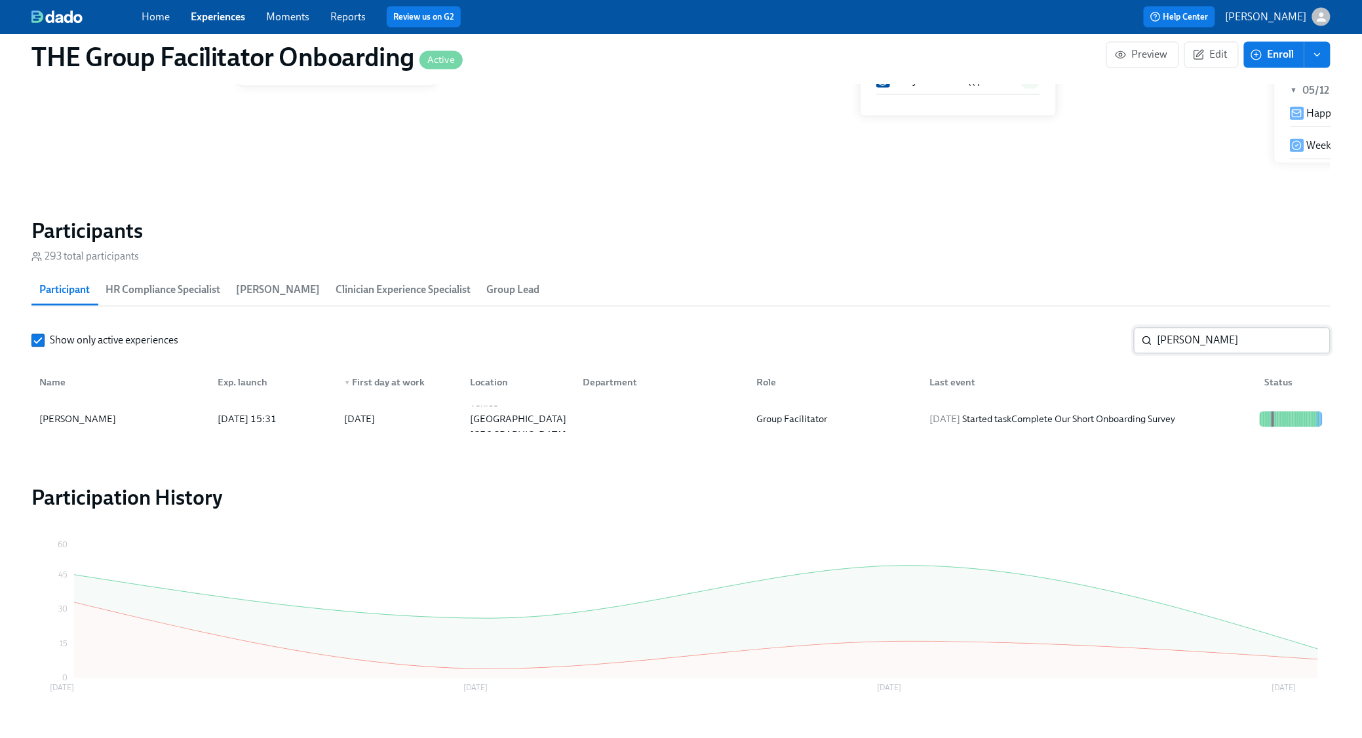
click at [1226, 344] on input "boll" at bounding box center [1243, 341] width 173 height 26
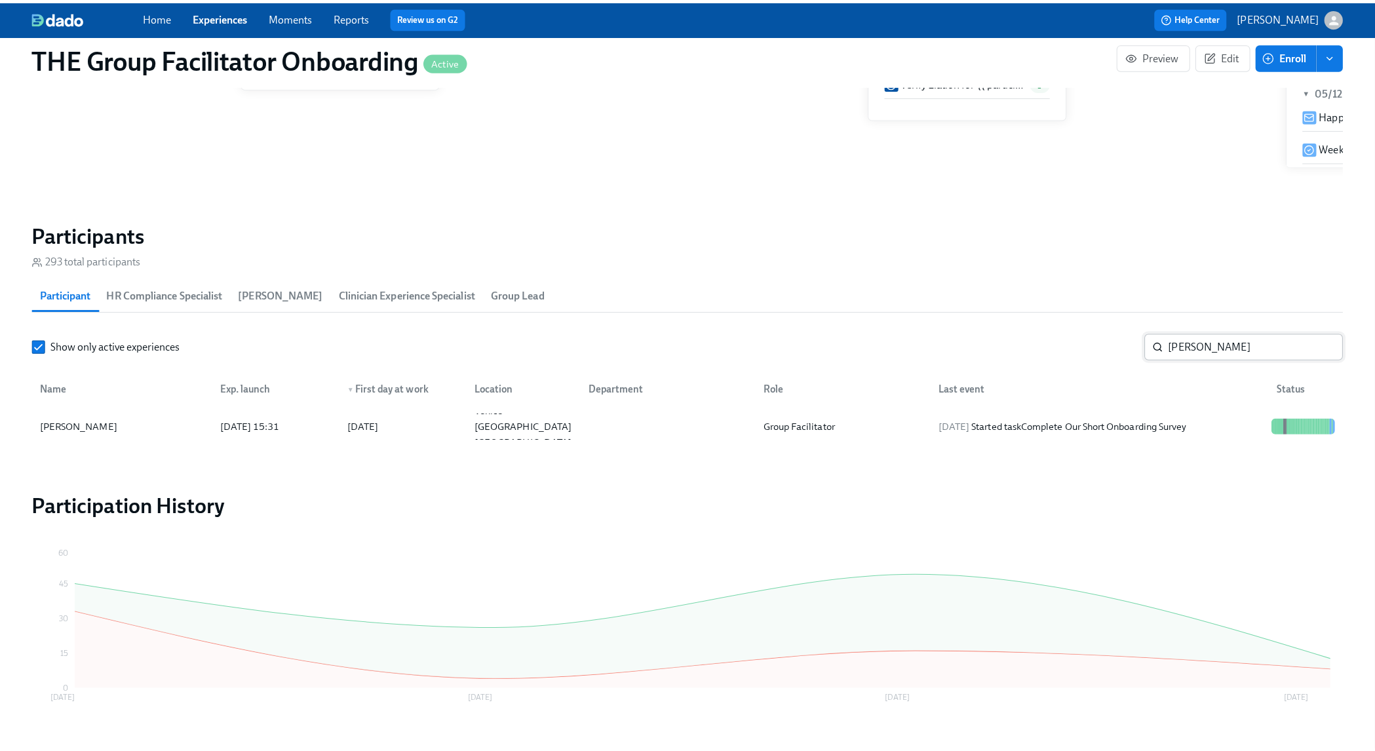
scroll to position [0, 18683]
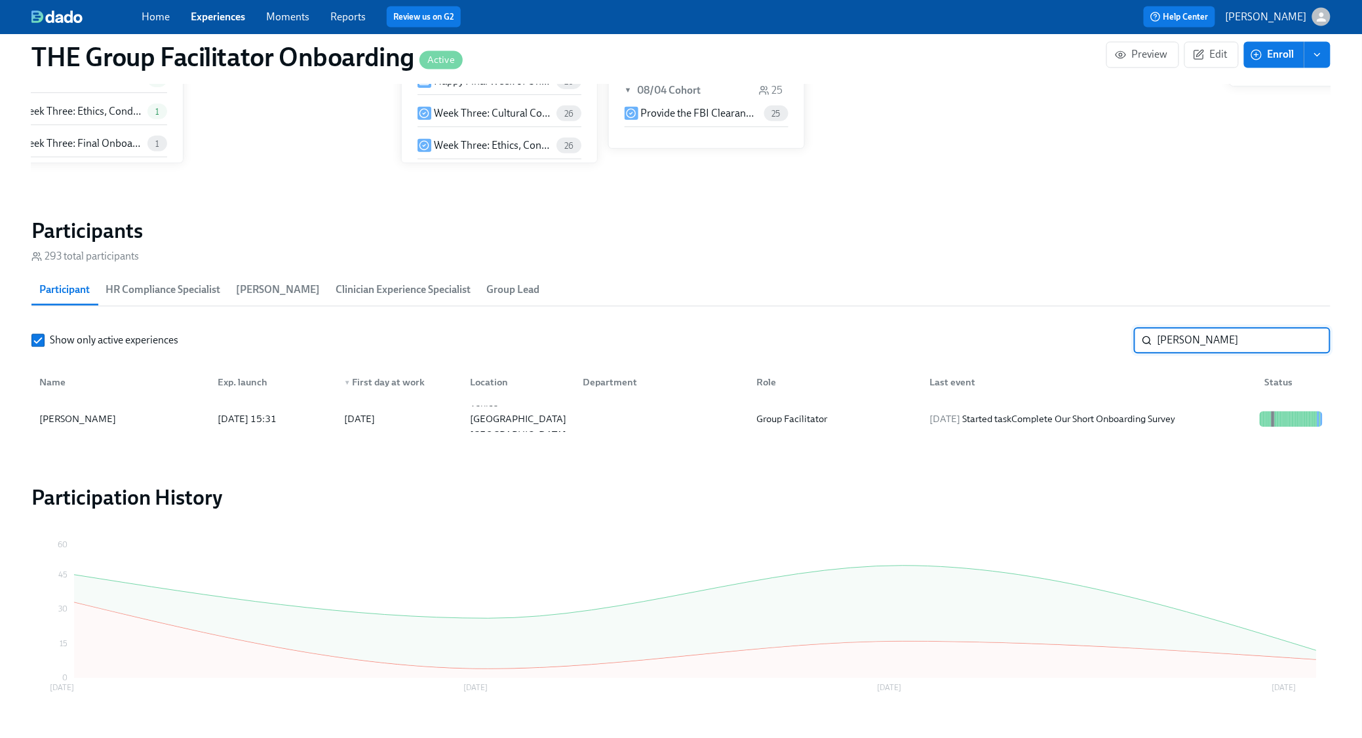
click at [1226, 344] on input "boll" at bounding box center [1243, 341] width 173 height 26
click at [1151, 425] on div "2025/07/31 Completed task Week Two: Get To Know Your Role (~4 hours to complete)" at bounding box center [1090, 419] width 330 height 31
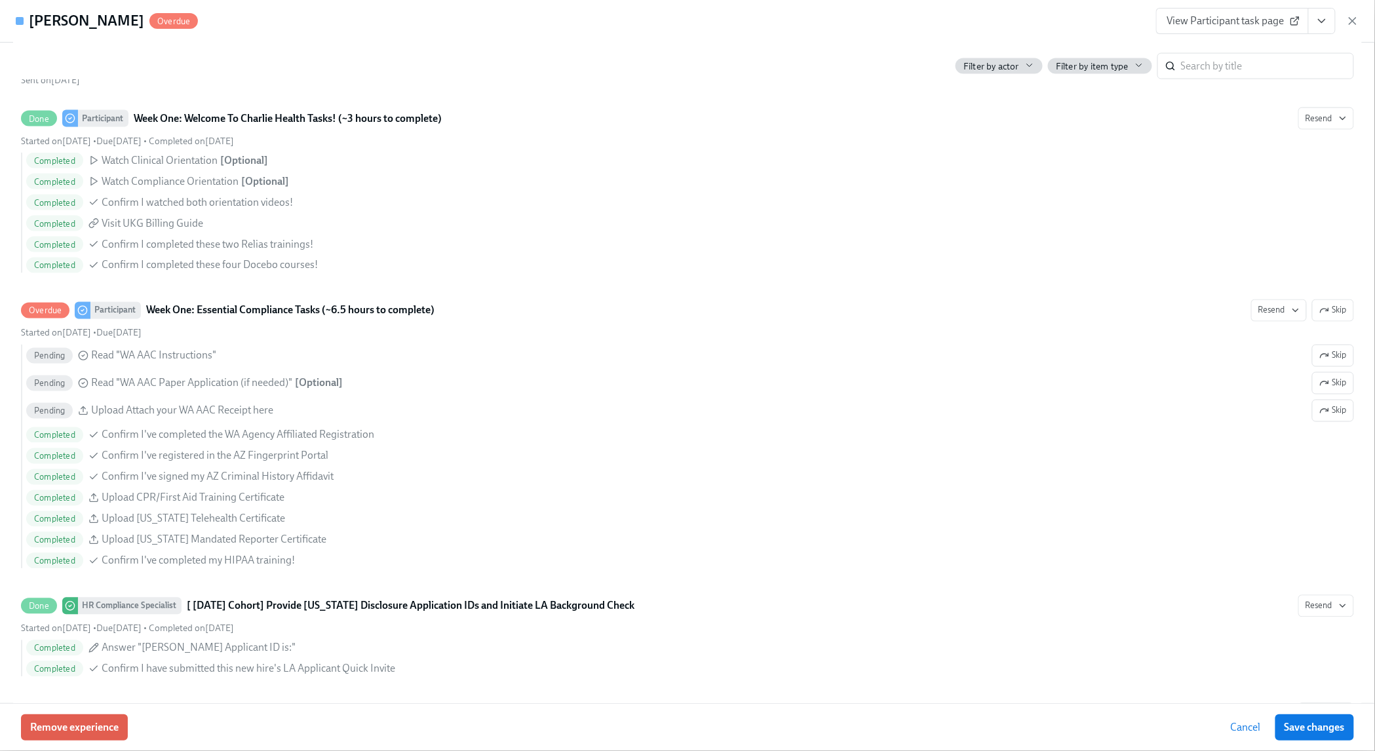
scroll to position [829, 0]
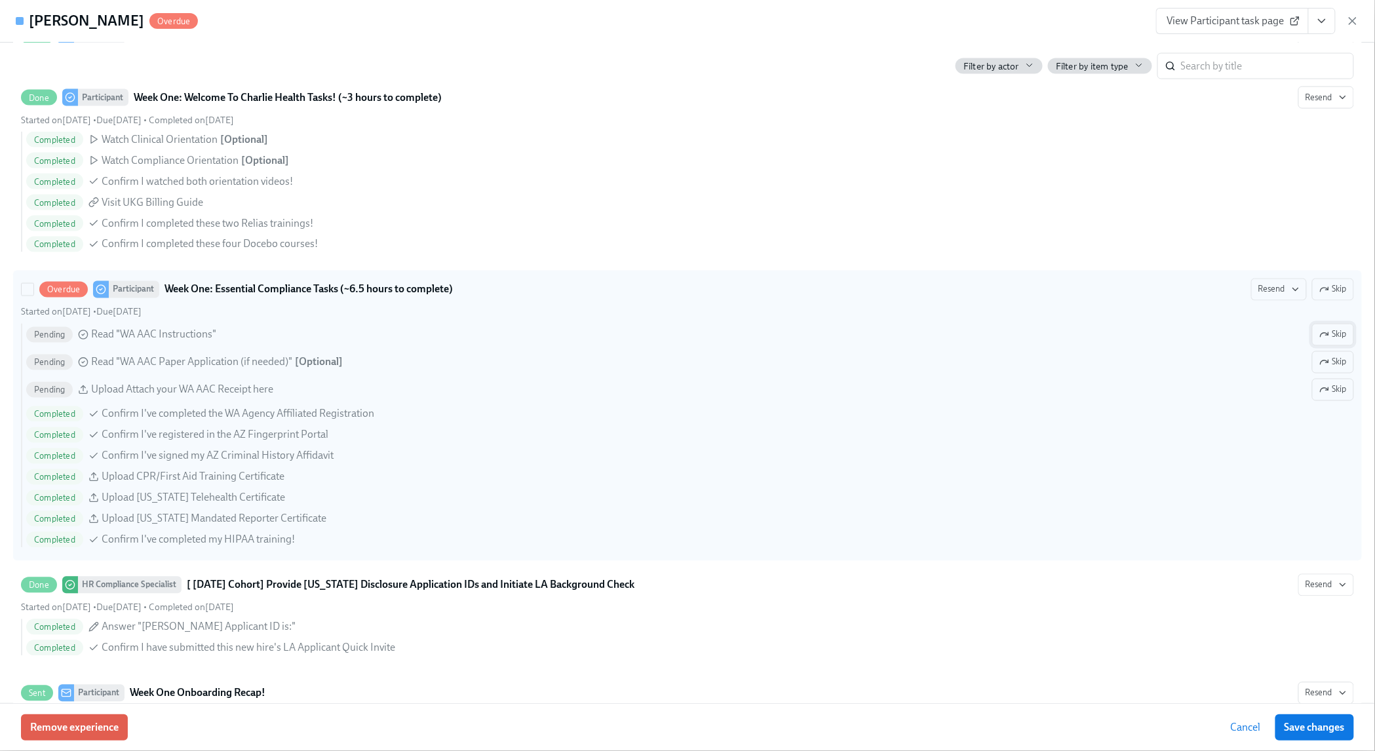
click at [1332, 341] on span "Skip" at bounding box center [1333, 334] width 28 height 13
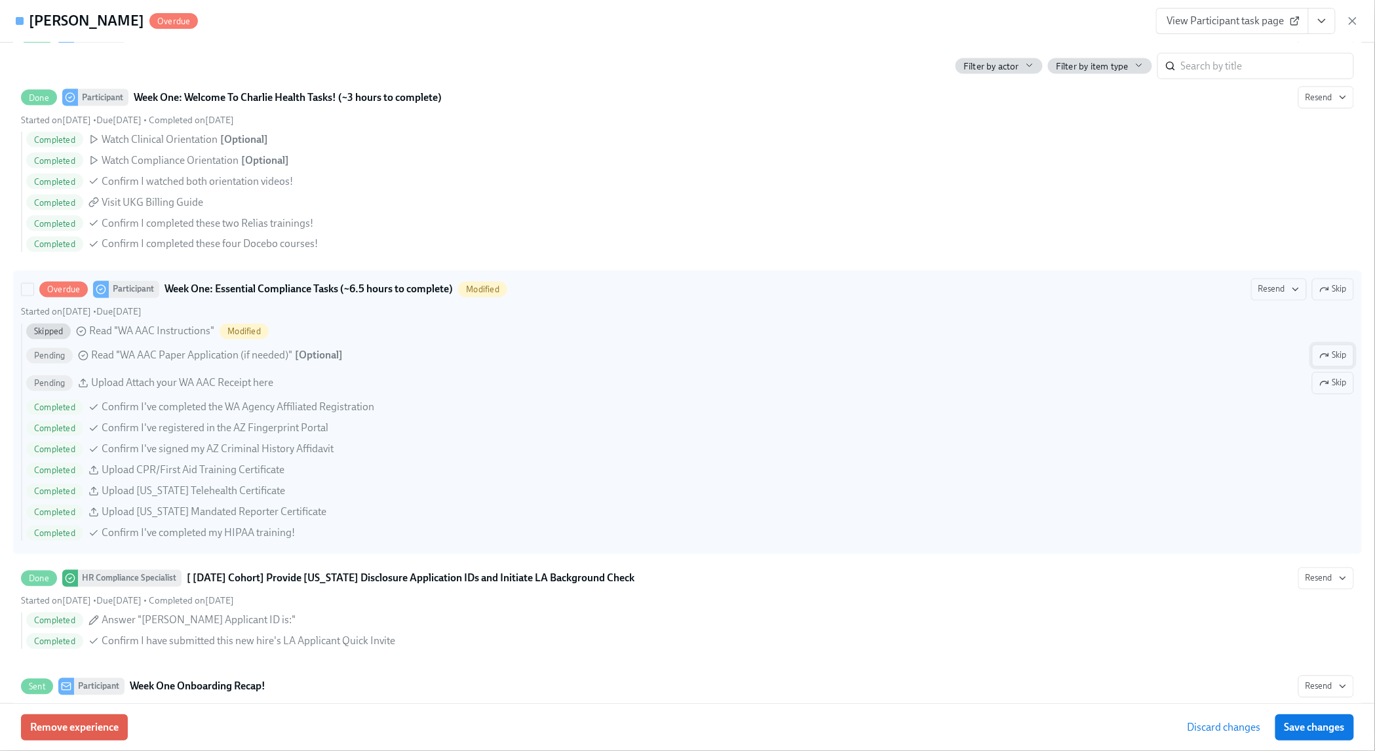
click at [1330, 355] on span "Skip" at bounding box center [1333, 355] width 28 height 13
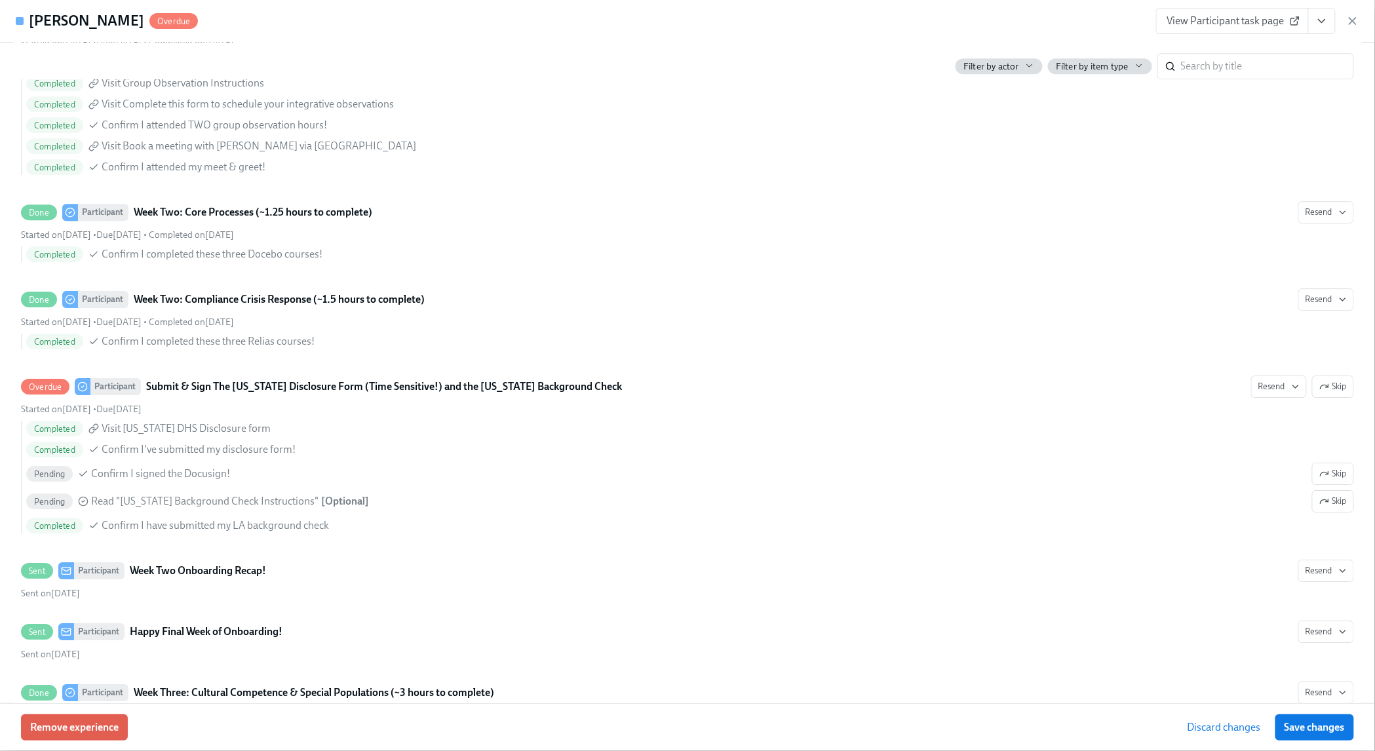
scroll to position [1672, 0]
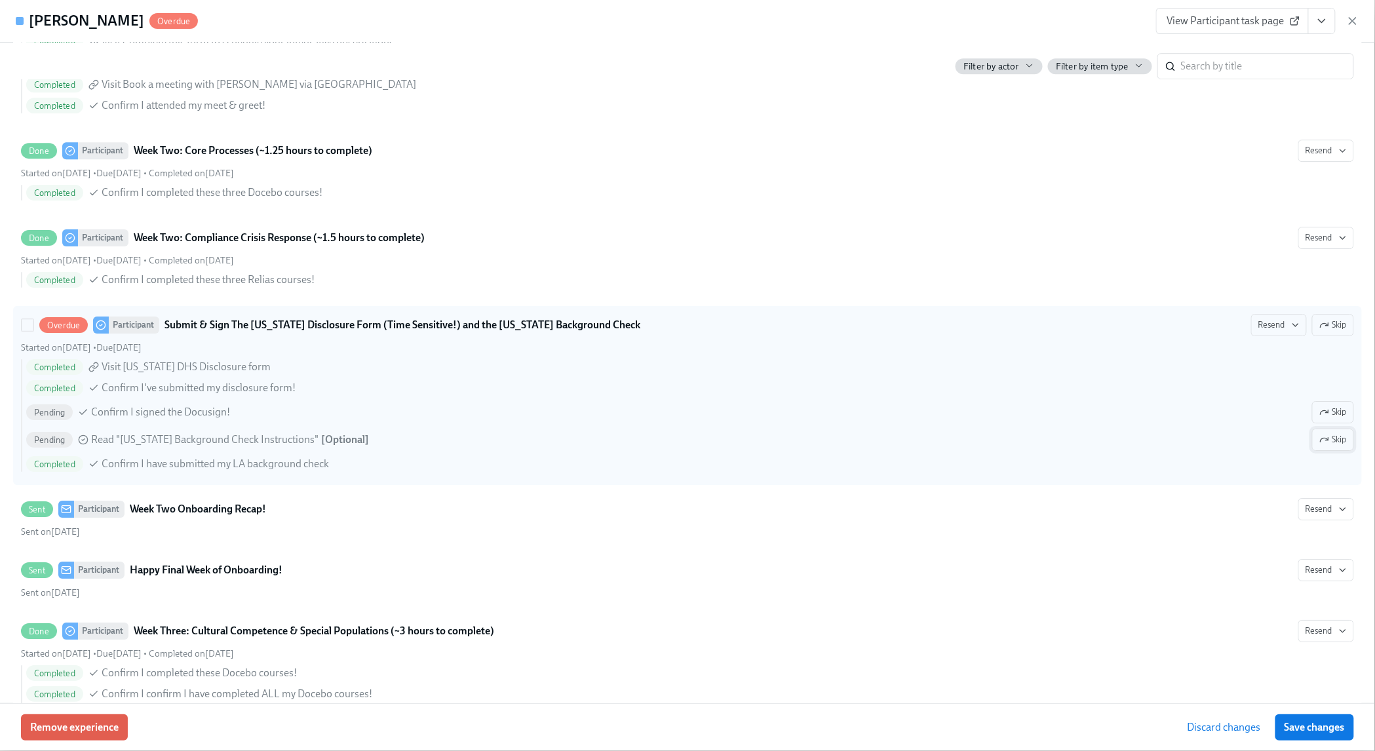
click at [1326, 446] on span "Skip" at bounding box center [1333, 439] width 28 height 13
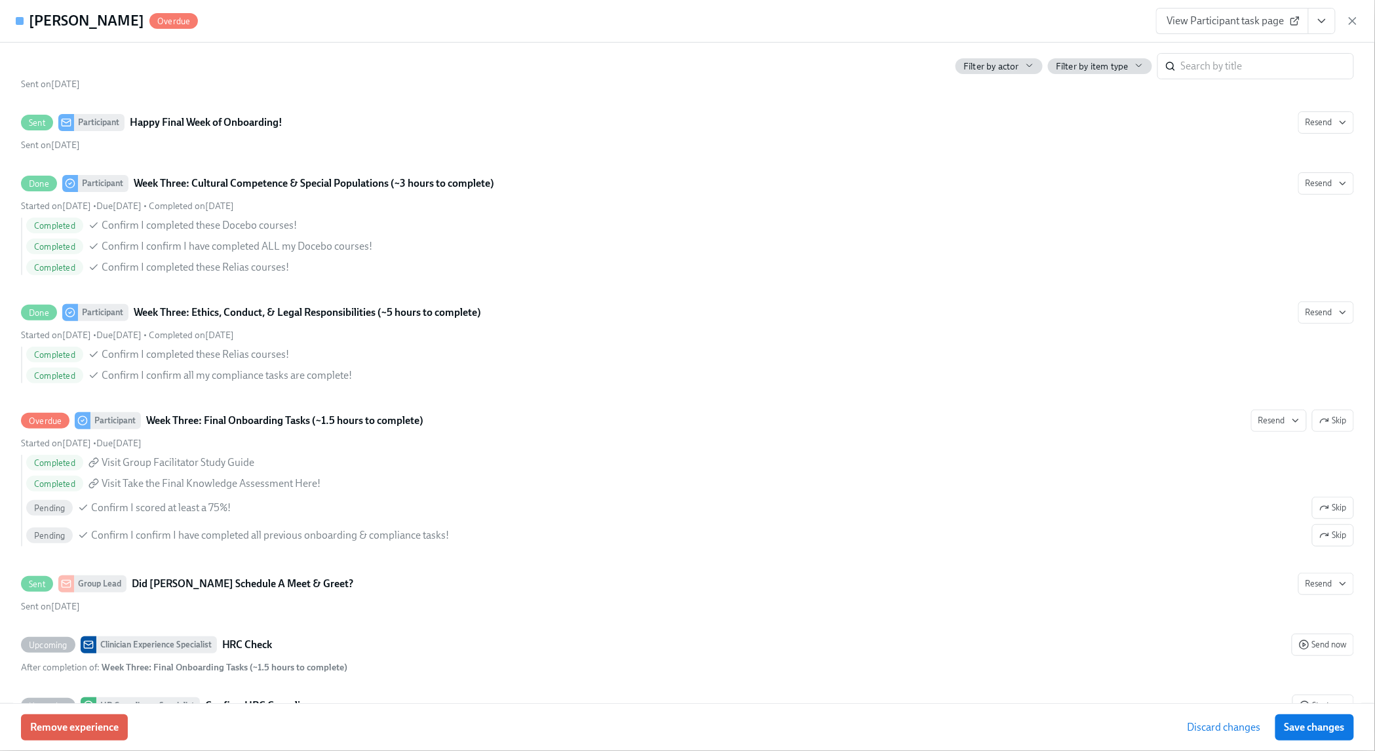
scroll to position [2124, 0]
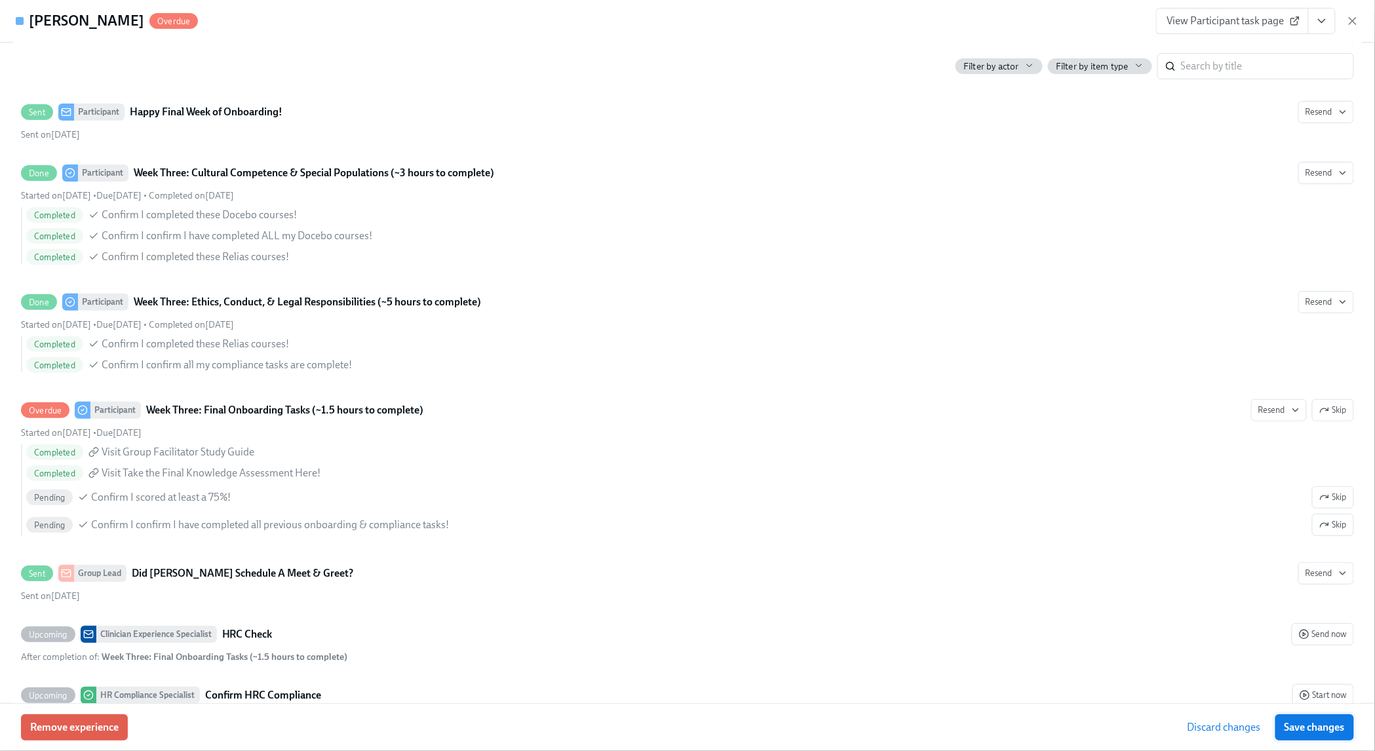
click at [1309, 727] on span "Save changes" at bounding box center [1314, 727] width 60 height 13
click at [1266, 22] on span "View Participant task page" at bounding box center [1232, 20] width 130 height 13
click at [1349, 22] on icon "button" at bounding box center [1352, 20] width 13 height 13
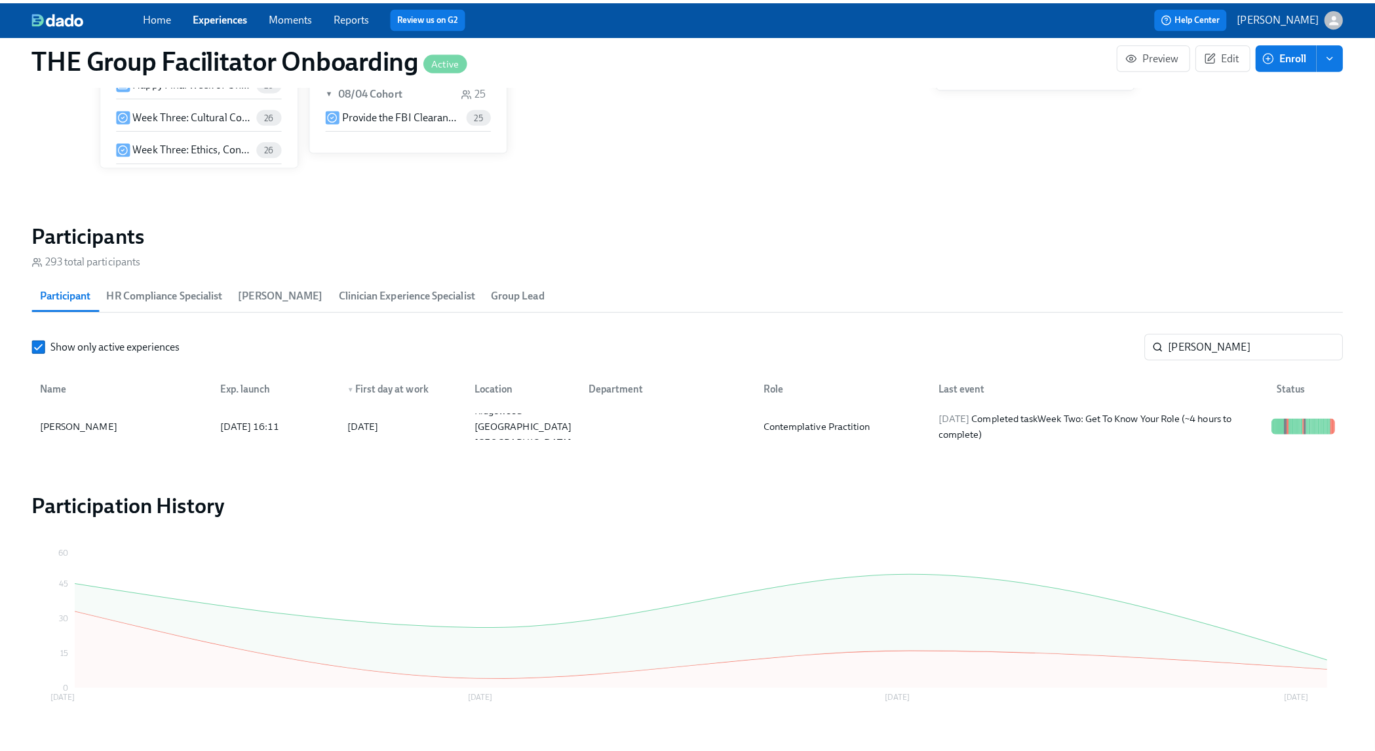
scroll to position [0, 18972]
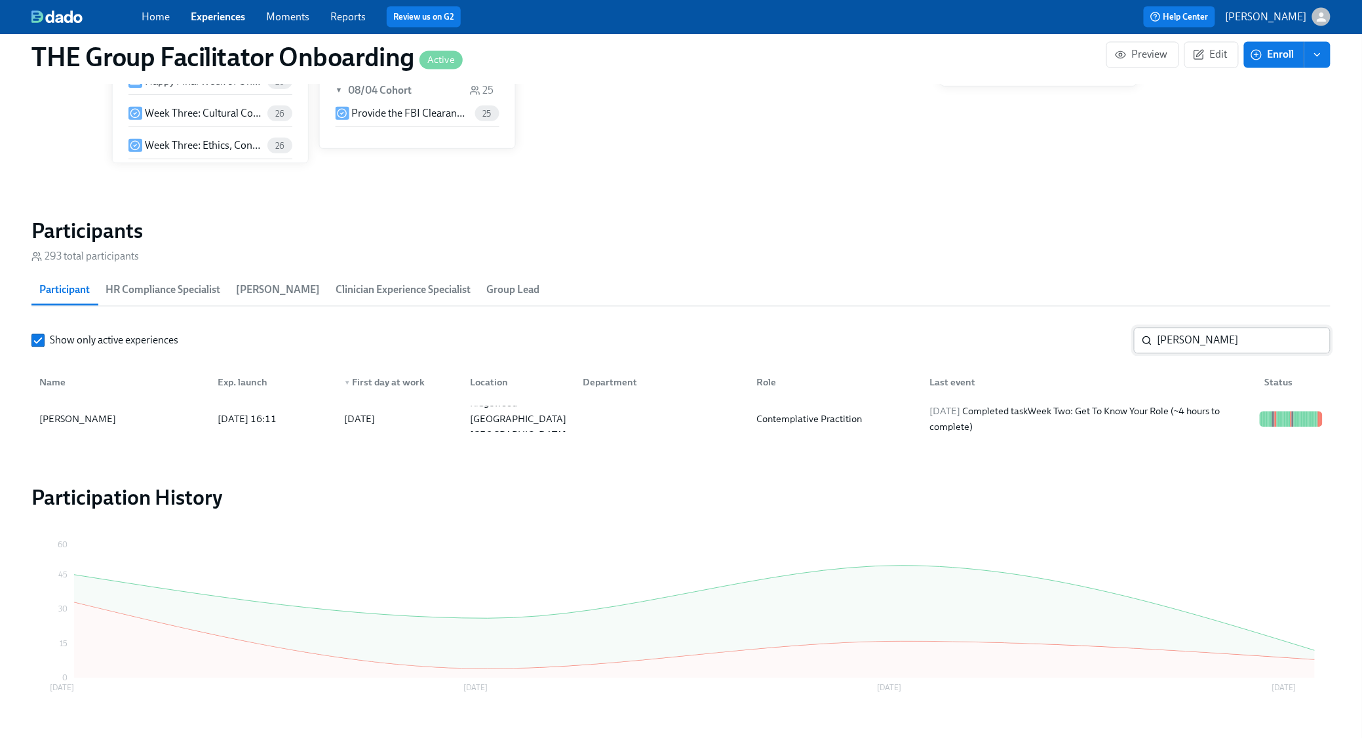
click at [1182, 347] on input "angie" at bounding box center [1243, 341] width 173 height 26
type input "motti"
click at [1199, 410] on div "2025/08/10 Completed task Week Two: Get To Know Your Role (~4 hours to complete)" at bounding box center [1090, 419] width 330 height 31
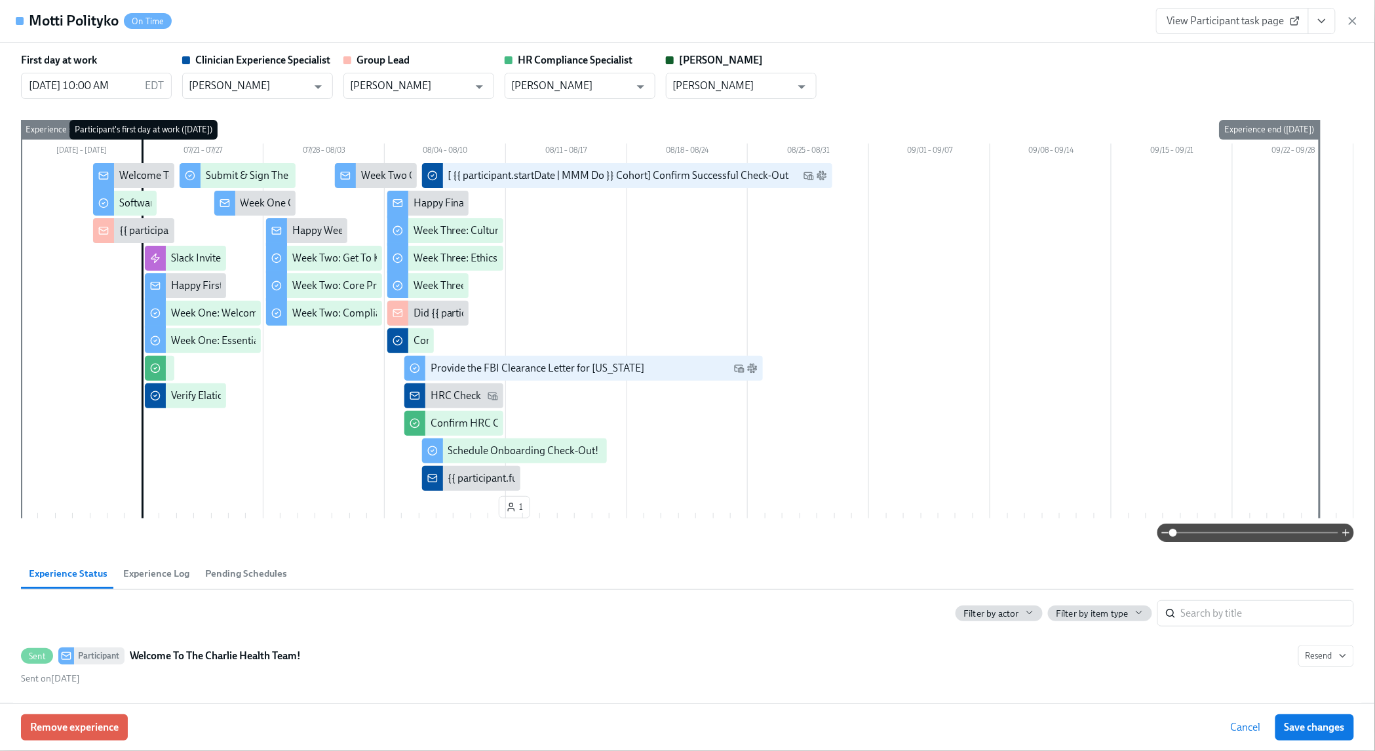
click at [1326, 26] on icon "View task page" at bounding box center [1321, 20] width 13 height 13
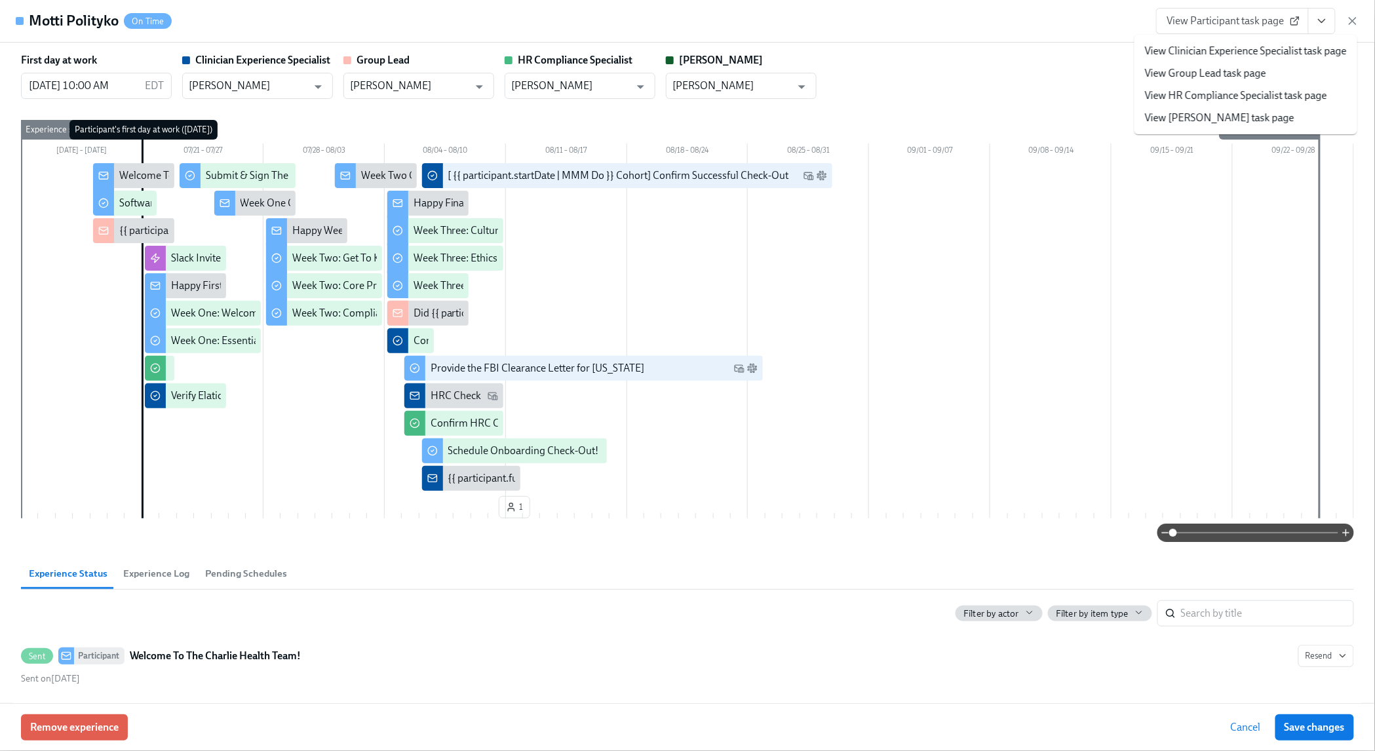
click at [1293, 51] on link "View Clinician Experience Specialist task page" at bounding box center [1246, 51] width 202 height 14
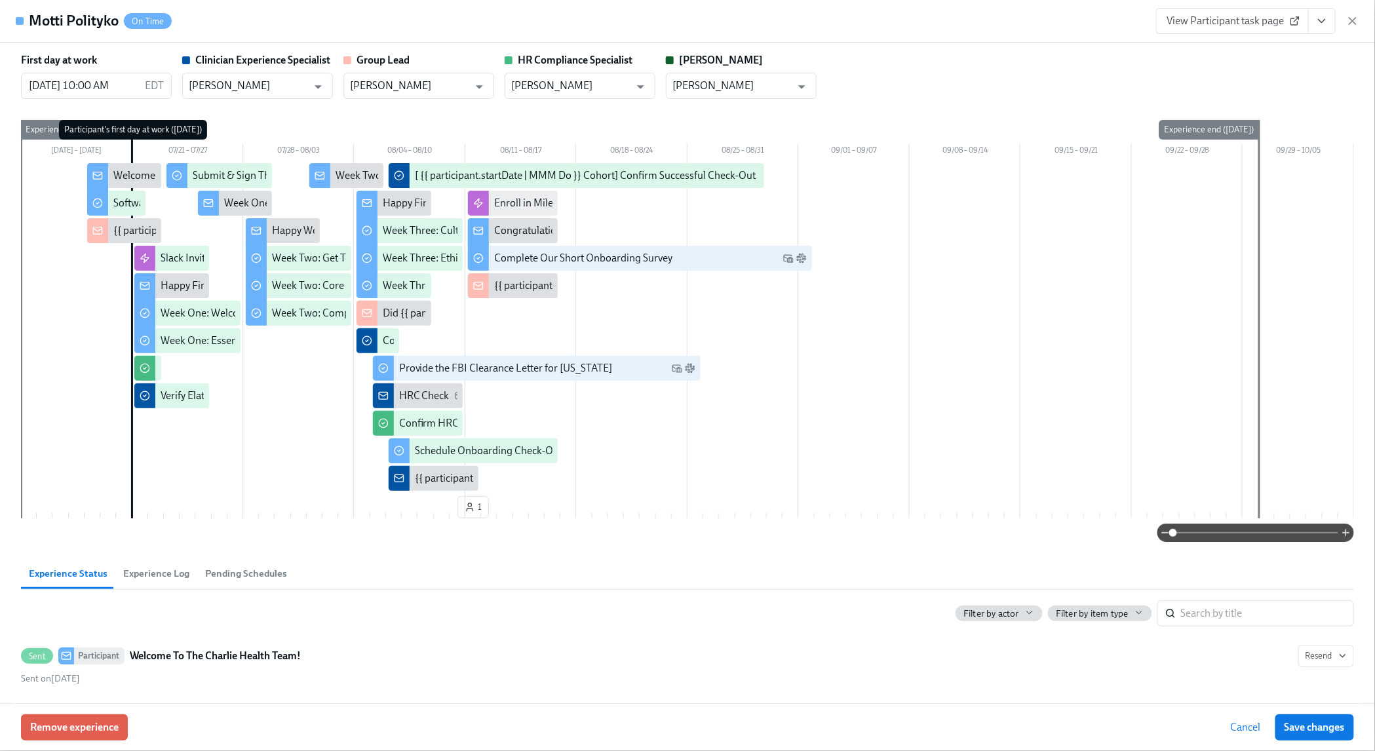
click at [1352, 20] on icon "button" at bounding box center [1352, 21] width 7 height 7
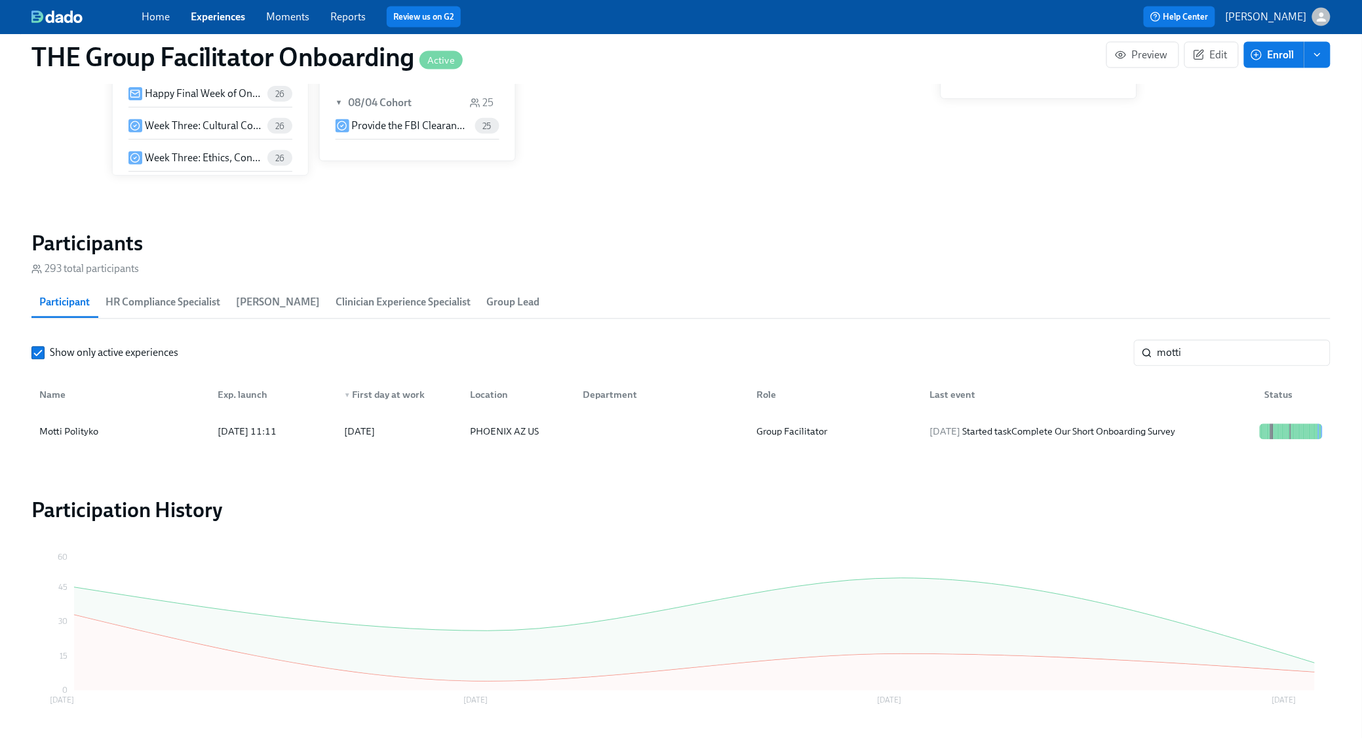
scroll to position [0, 18972]
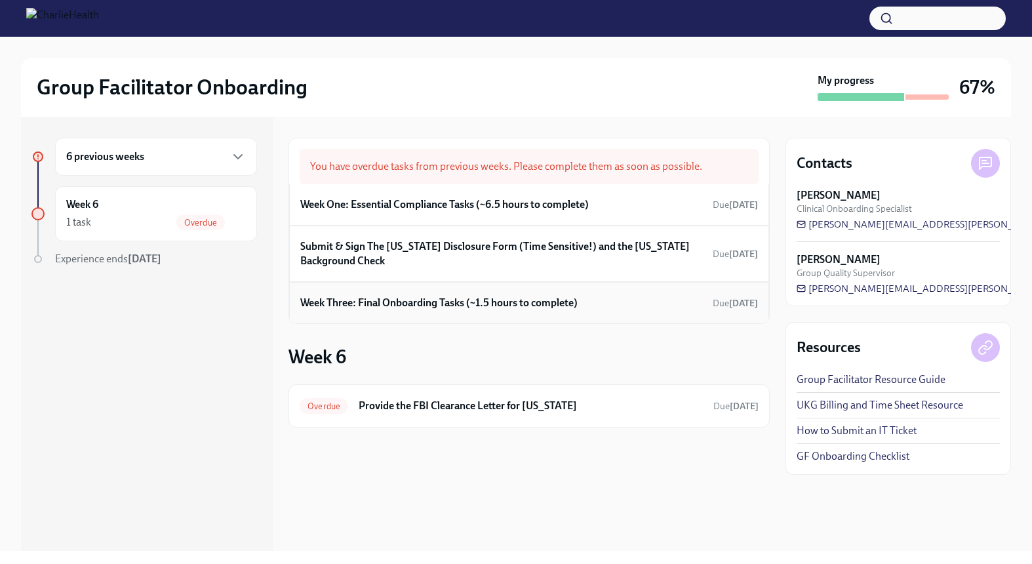
click at [480, 298] on h6 "Week Three: Final Onboarding Tasks (~1.5 hours to complete)" at bounding box center [438, 303] width 277 height 14
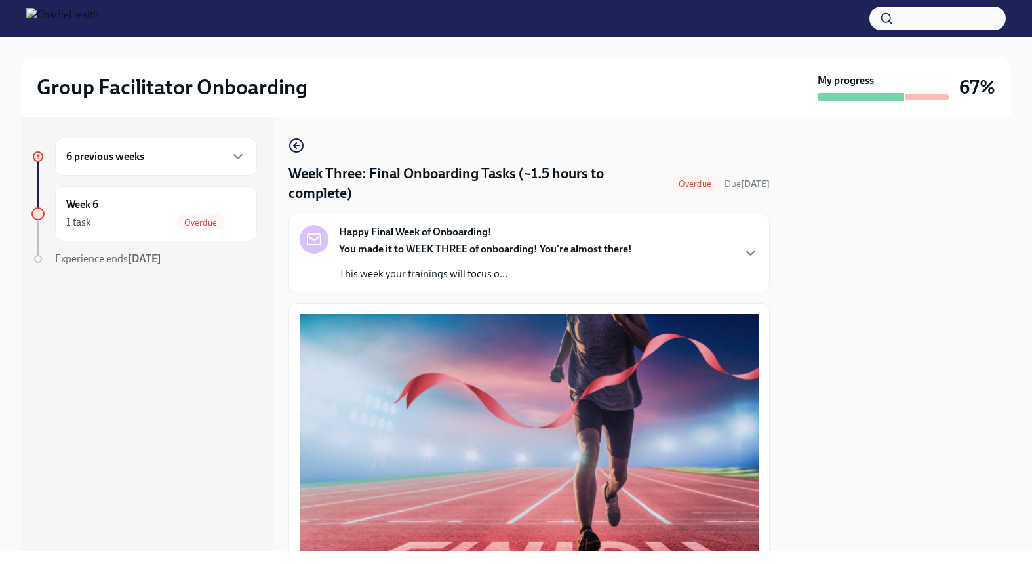
scroll to position [973, 0]
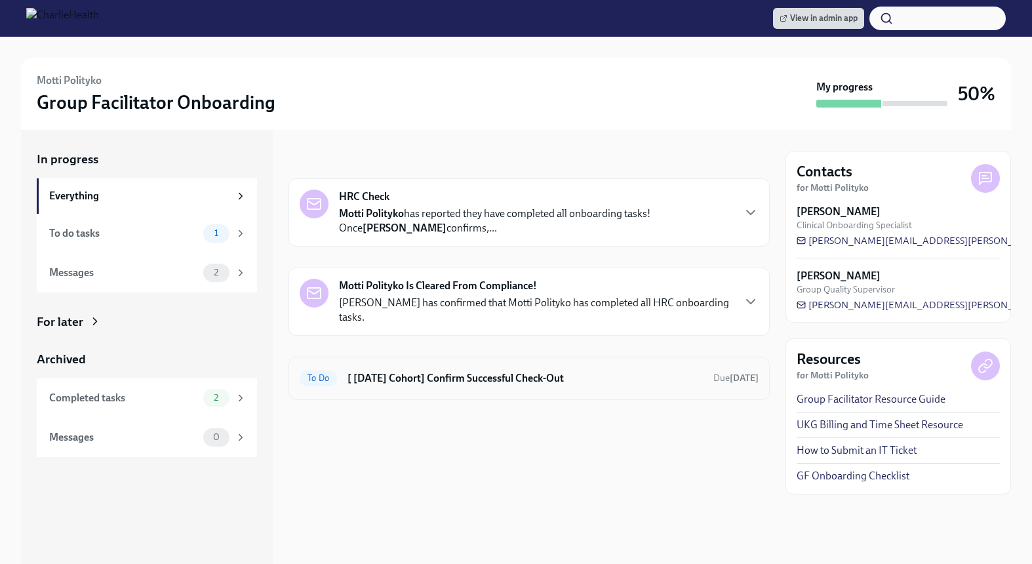
click at [472, 387] on div "To Do [ [DATE] Cohort] Confirm Successful Check-Out Due [DATE]" at bounding box center [528, 378] width 459 height 21
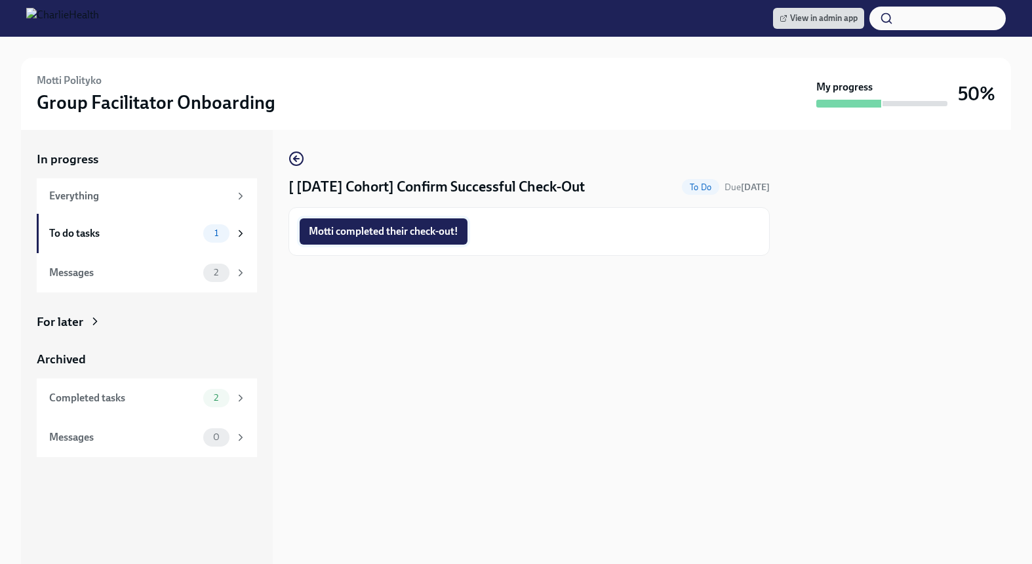
click at [389, 229] on span "Motti completed their check-out!" at bounding box center [383, 231] width 149 height 13
